Goal: Find contact information: Find contact information

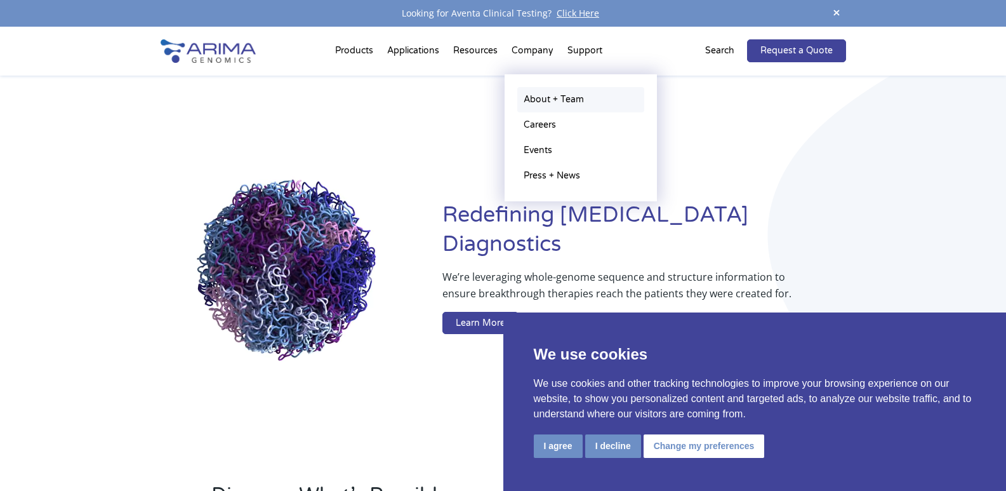
click at [545, 100] on link "About + Team" at bounding box center [580, 99] width 127 height 25
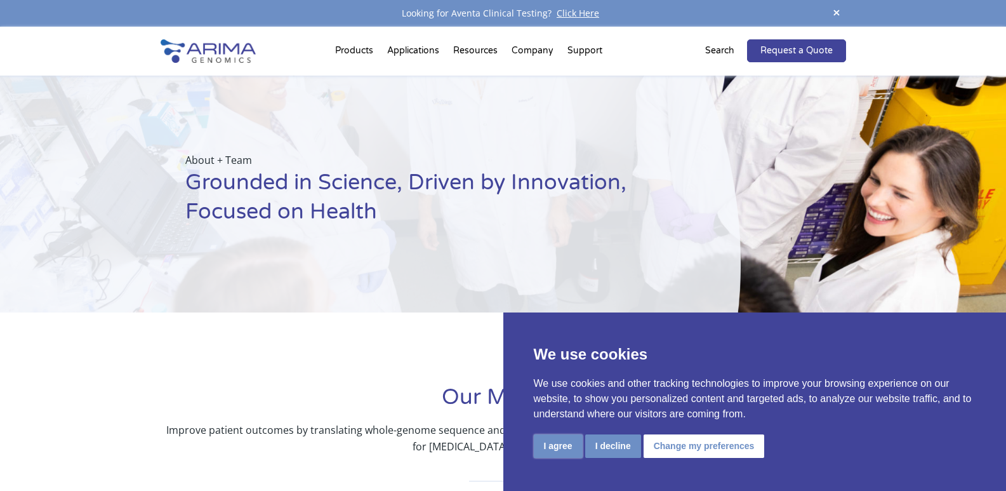
click at [548, 445] on button "I agree" at bounding box center [558, 445] width 49 height 23
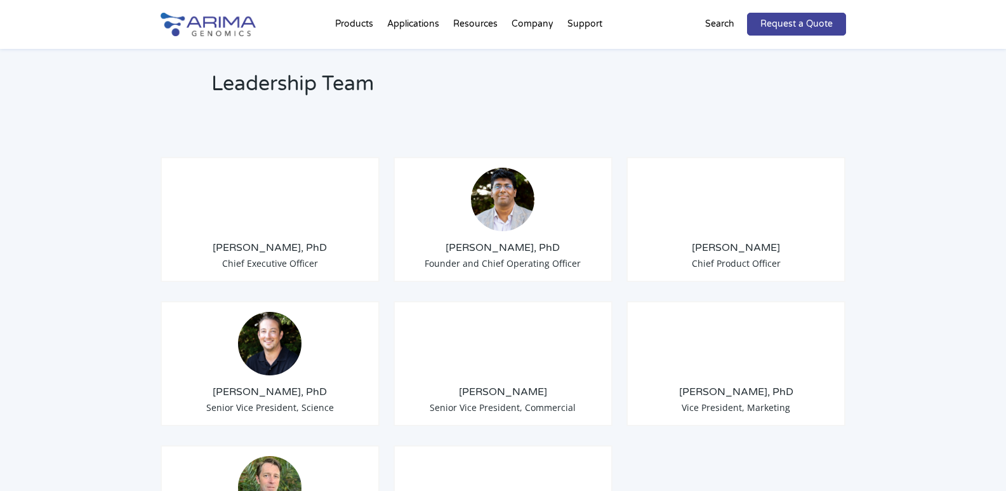
scroll to position [965, 0]
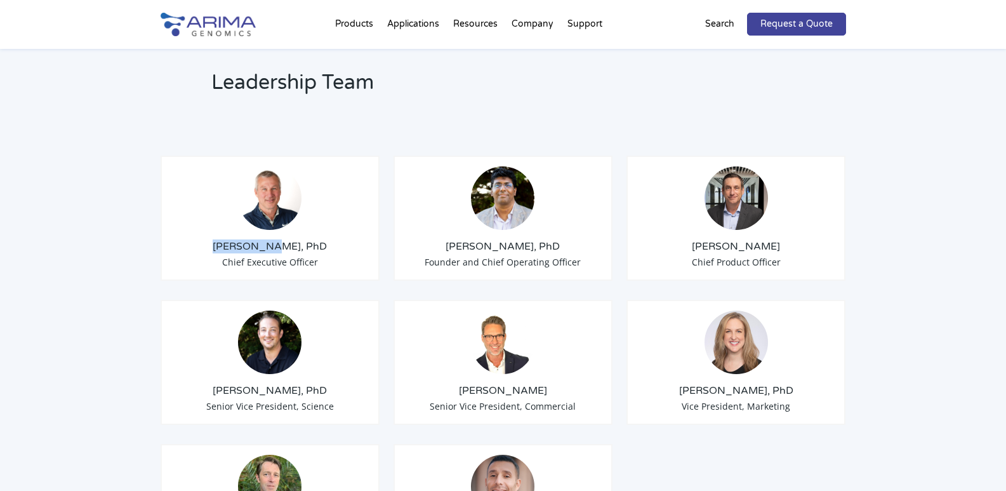
drag, startPoint x: 227, startPoint y: 232, endPoint x: 280, endPoint y: 232, distance: 53.3
click at [280, 239] on h3 "[PERSON_NAME], PhD" at bounding box center [270, 246] width 198 height 14
copy h3 "[PERSON_NAME]"
click at [716, 239] on h3 "[PERSON_NAME]" at bounding box center [736, 246] width 198 height 14
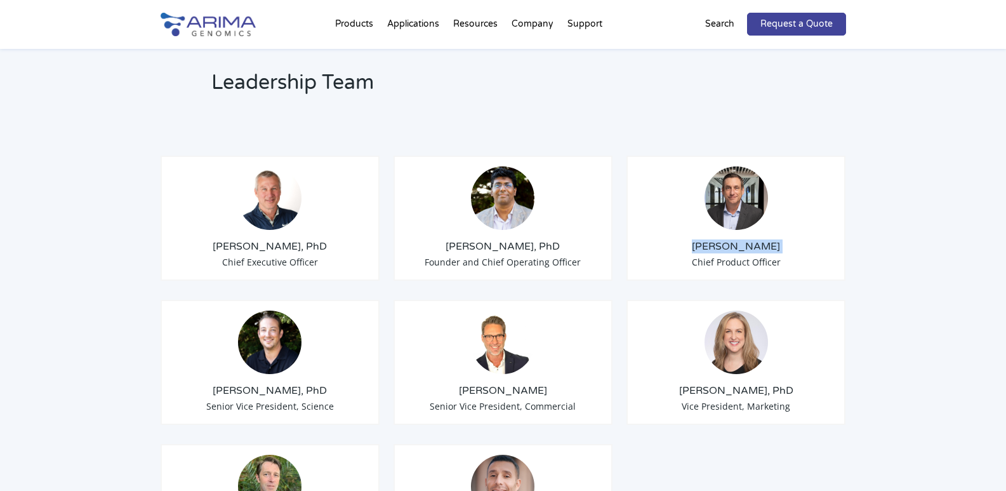
click at [716, 239] on h3 "[PERSON_NAME]" at bounding box center [736, 246] width 198 height 14
drag, startPoint x: 690, startPoint y: 373, endPoint x: 748, endPoint y: 373, distance: 57.7
click at [748, 383] on h3 "[PERSON_NAME], PhD" at bounding box center [736, 390] width 198 height 14
copy h3 "[PERSON_NAME],"
click at [740, 400] on span "Vice President, Marketing" at bounding box center [736, 406] width 109 height 12
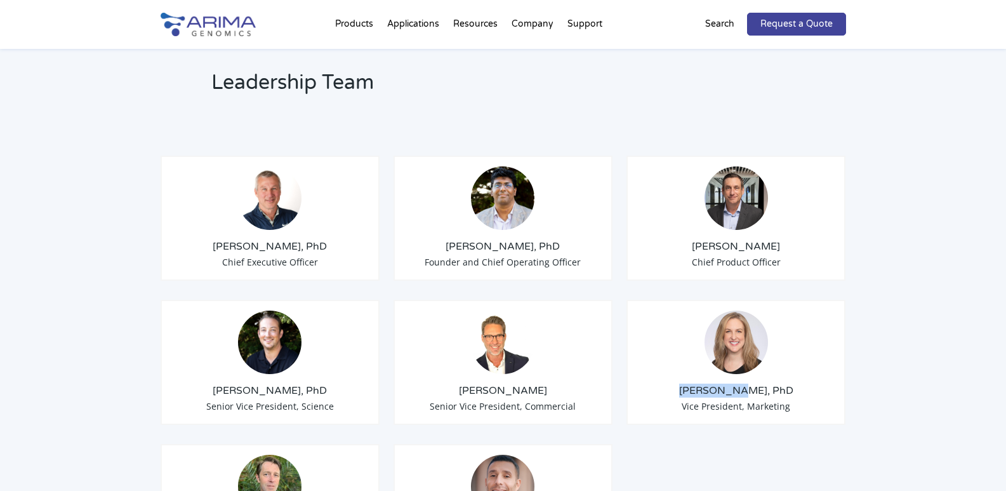
drag, startPoint x: 745, startPoint y: 373, endPoint x: 693, endPoint y: 376, distance: 52.1
click at [693, 383] on h3 "[PERSON_NAME], PhD" at bounding box center [736, 390] width 198 height 14
copy h3 "[PERSON_NAME]"
drag, startPoint x: 227, startPoint y: 229, endPoint x: 343, endPoint y: 243, distance: 117.0
click at [343, 243] on div "[PERSON_NAME], PhD Chief Executive Officer" at bounding box center [271, 217] width 220 height 125
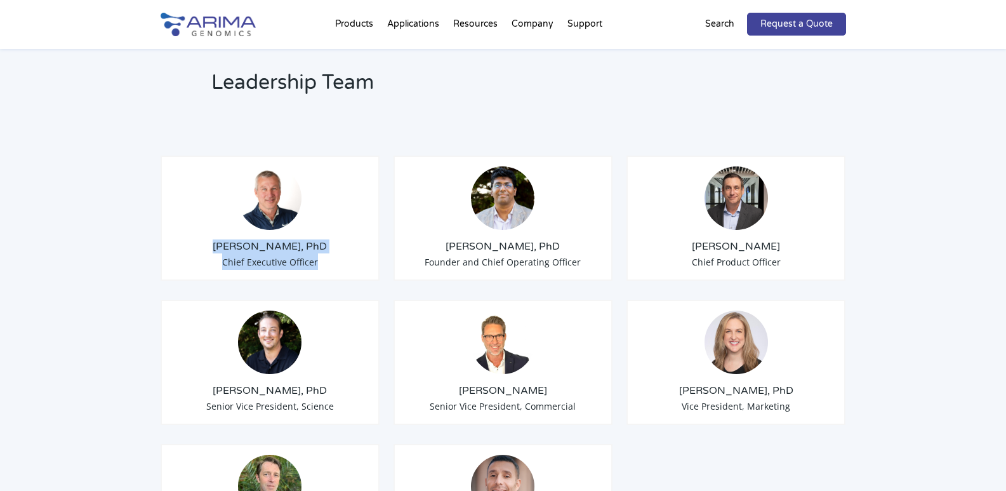
copy div "[PERSON_NAME], PhD Chief Executive Officer"
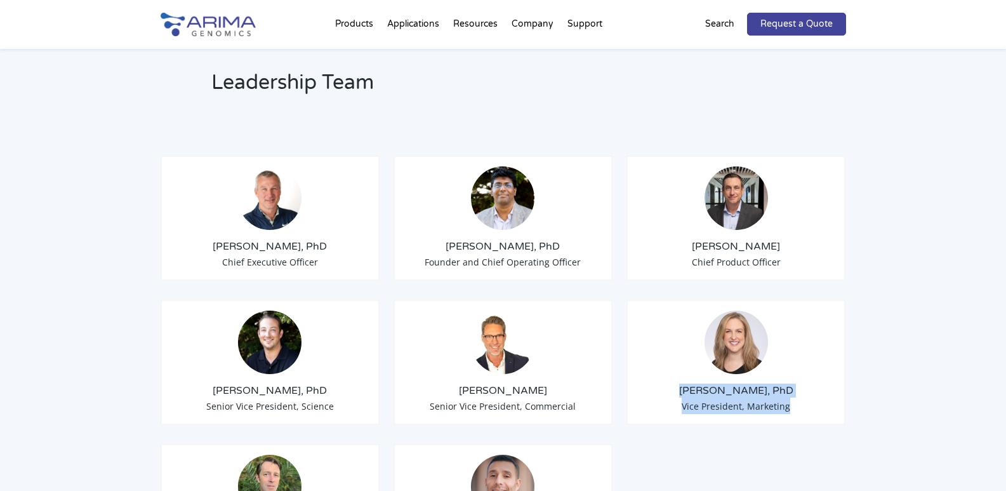
drag, startPoint x: 692, startPoint y: 368, endPoint x: 794, endPoint y: 392, distance: 104.2
click at [794, 392] on div "[PERSON_NAME], PhD Vice President, Marketing" at bounding box center [736, 362] width 220 height 125
copy div "[PERSON_NAME], PhD Vice President, Marketing"
